Goal: Information Seeking & Learning: Learn about a topic

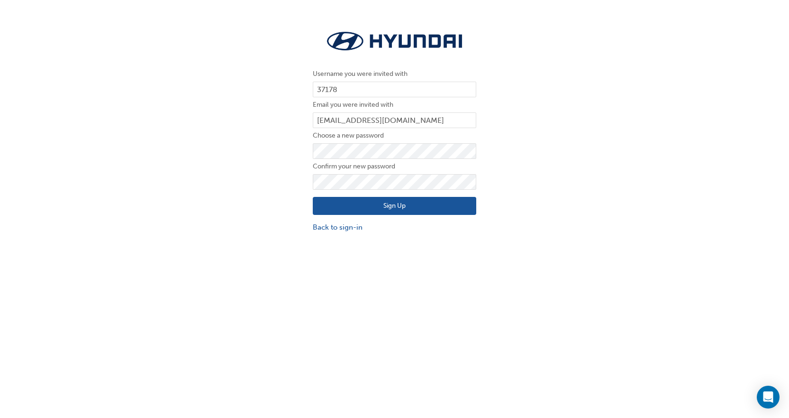
click at [374, 202] on button "Sign Up" at bounding box center [395, 206] width 164 height 18
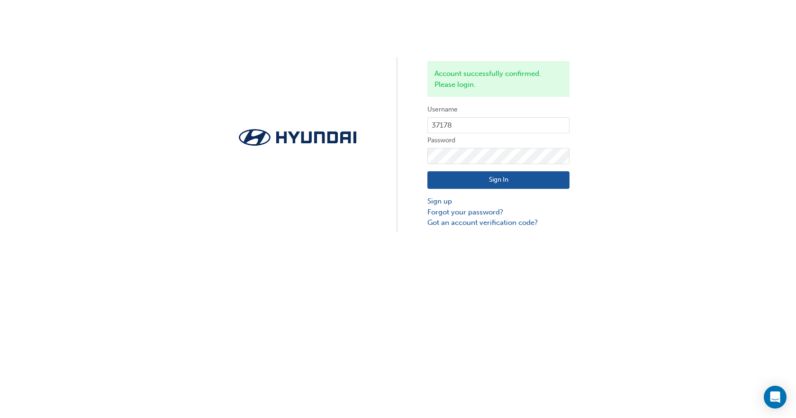
click at [463, 178] on button "Sign In" at bounding box center [499, 180] width 142 height 18
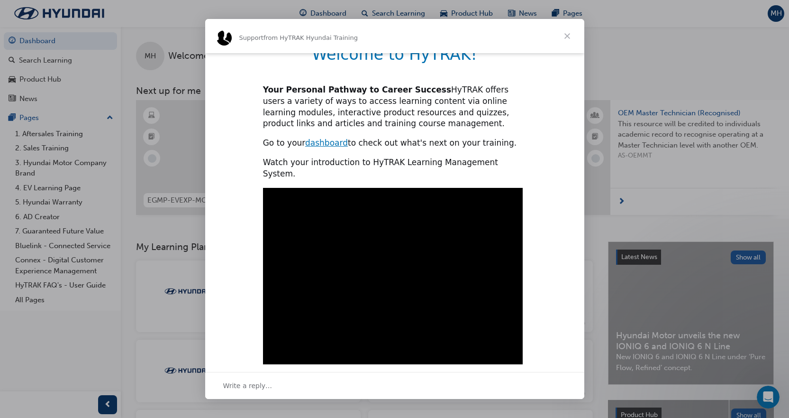
scroll to position [232, 0]
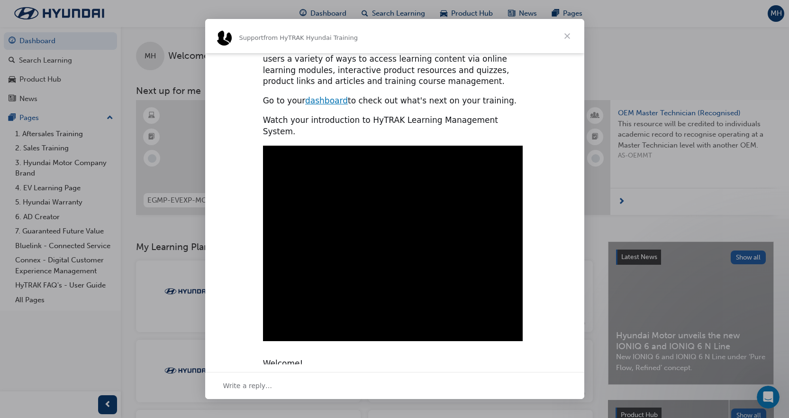
click at [569, 36] on span "Close" at bounding box center [567, 36] width 34 height 34
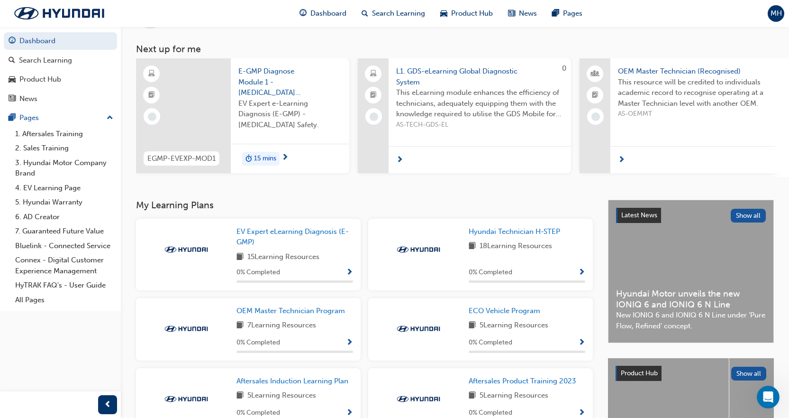
scroll to position [0, 0]
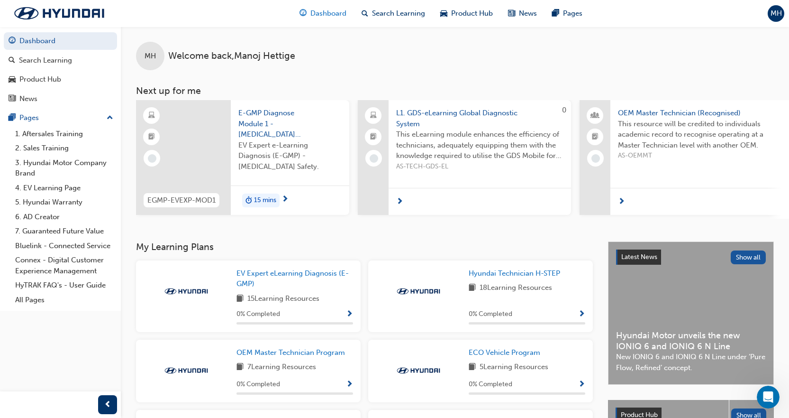
click at [329, 11] on span "Dashboard" at bounding box center [328, 13] width 36 height 11
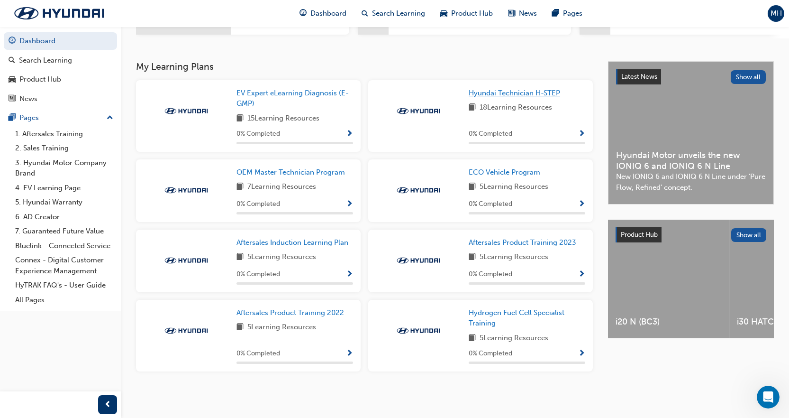
click at [530, 91] on span "Hyundai Technician H-STEP" at bounding box center [514, 93] width 91 height 9
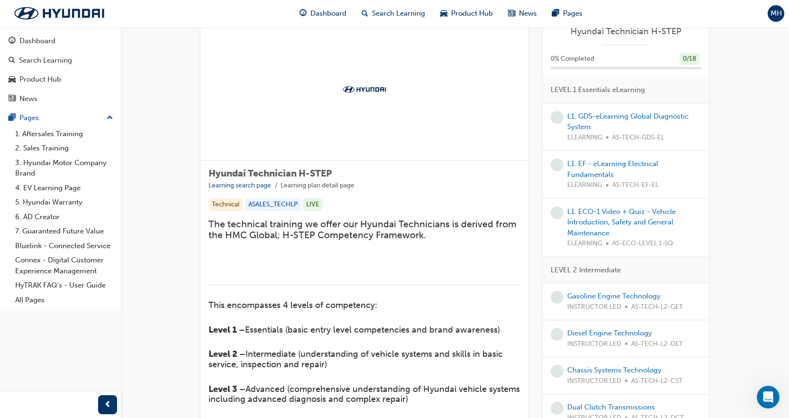
scroll to position [47, 0]
